Goal: Task Accomplishment & Management: Use online tool/utility

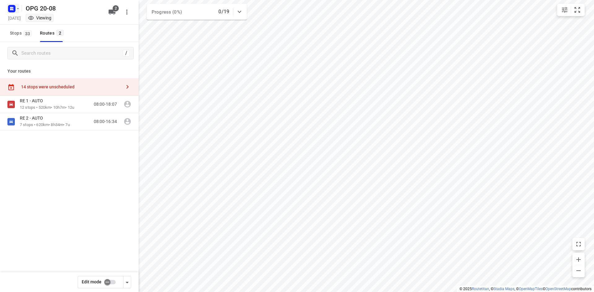
click at [18, 9] on icon "button" at bounding box center [18, 8] width 2 height 1
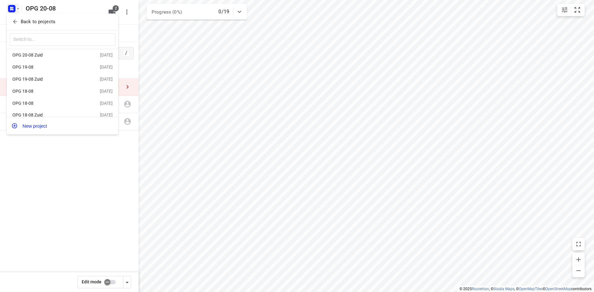
scroll to position [61, 0]
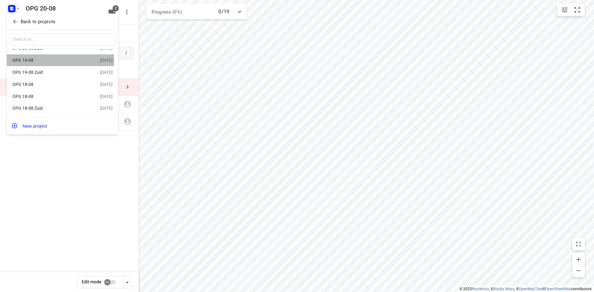
click at [30, 58] on div "OPG 19-08" at bounding box center [47, 60] width 71 height 5
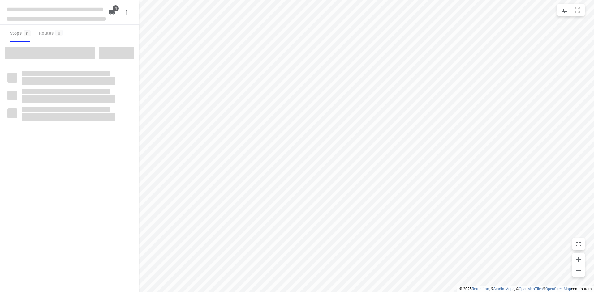
type input "distance"
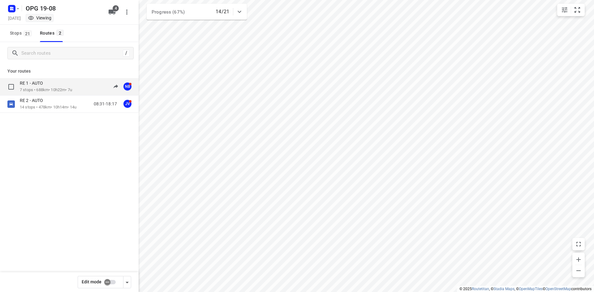
click at [36, 82] on p "RE 1 - AUTO" at bounding box center [33, 83] width 27 height 6
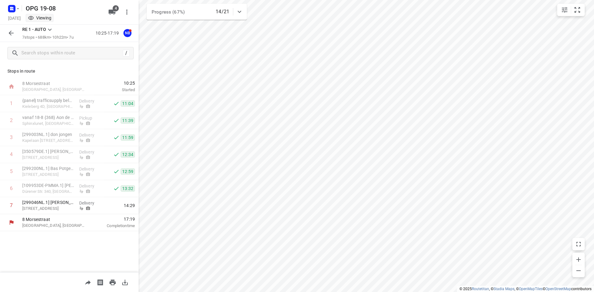
click at [49, 30] on icon at bounding box center [50, 30] width 4 height 2
click at [52, 103] on div "RE 2 - AUTO" at bounding box center [66, 101] width 53 height 5
